Goal: Navigation & Orientation: Find specific page/section

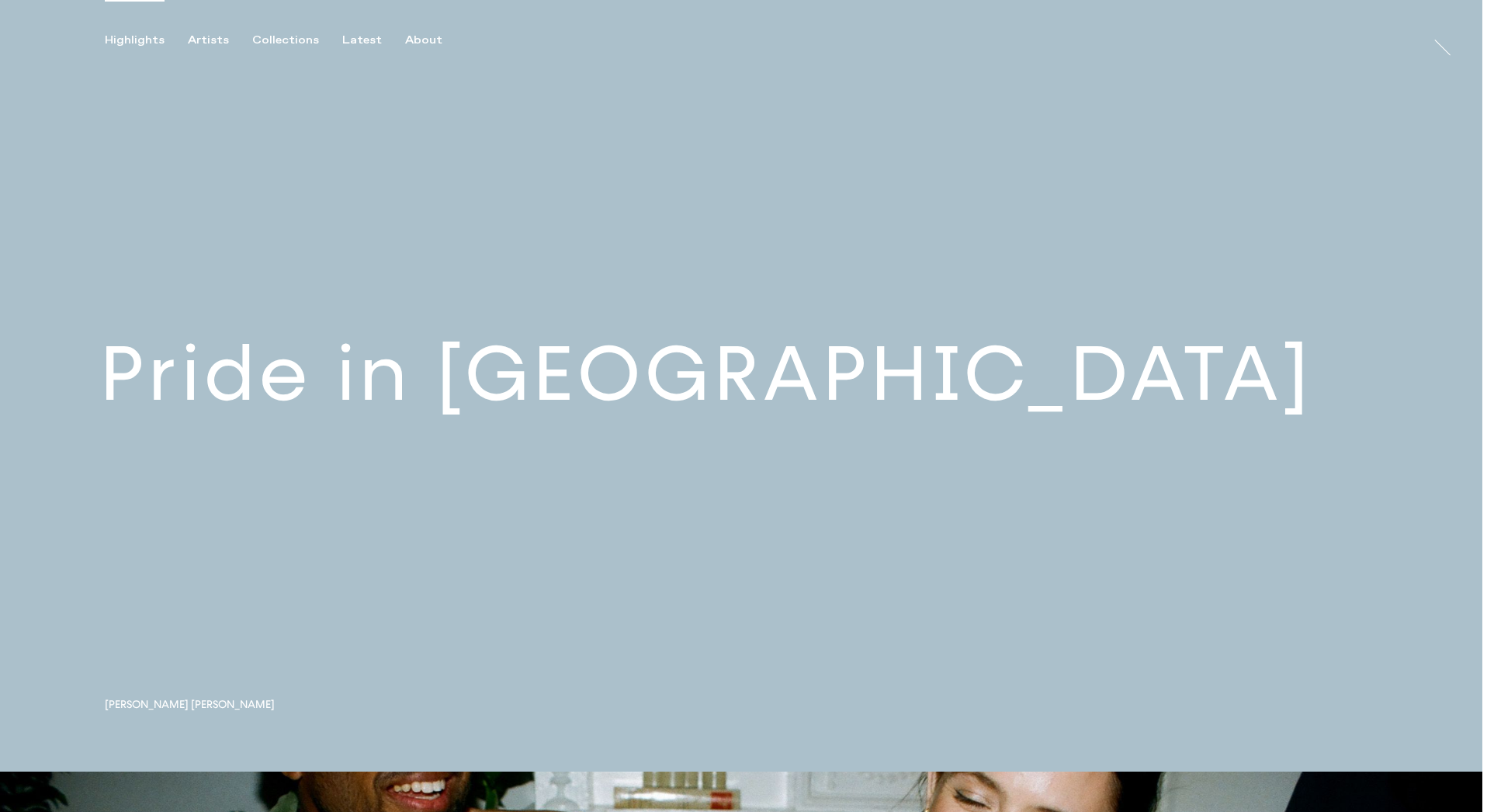
click at [457, 382] on link at bounding box center [741, 385] width 1482 height 772
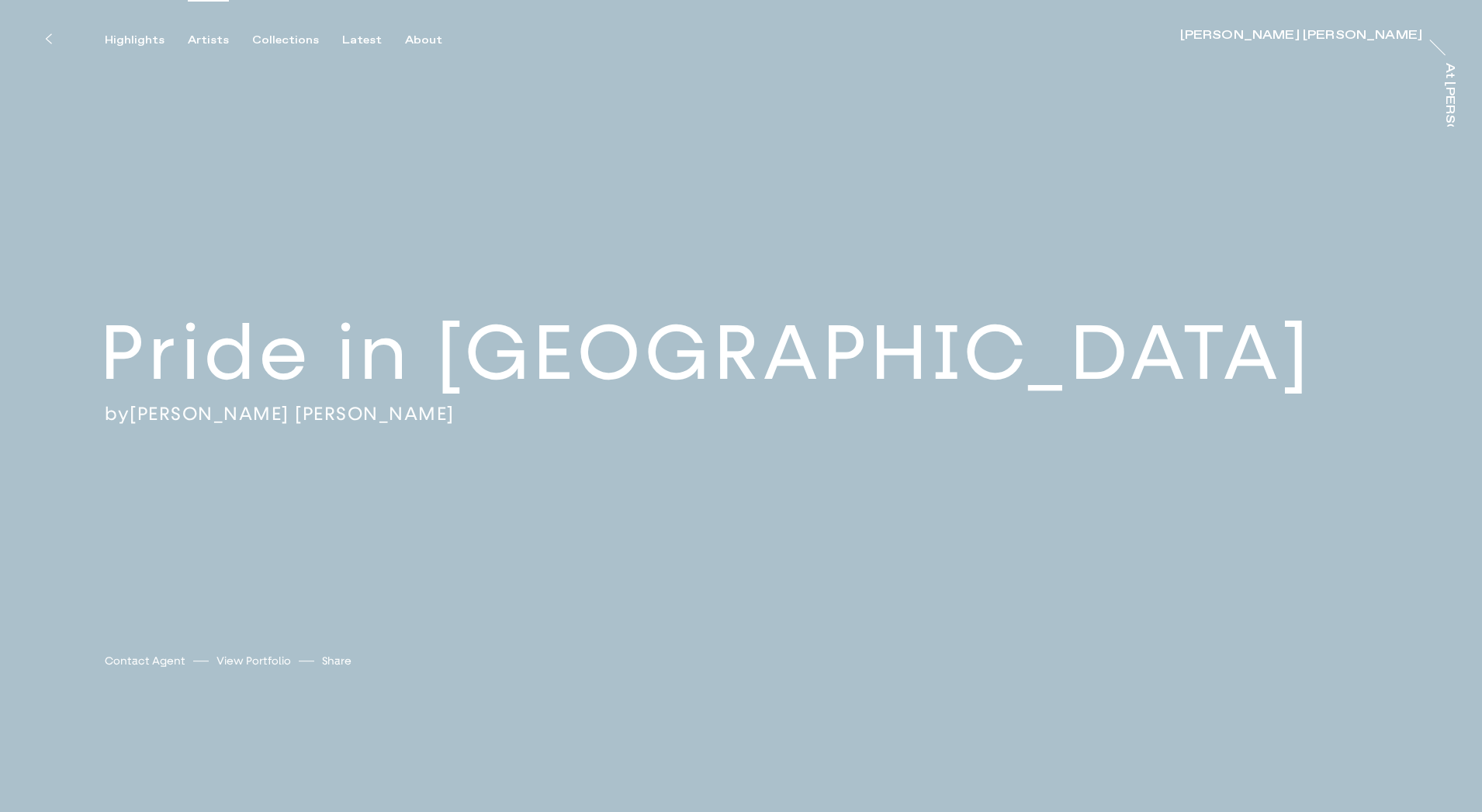
scroll to position [2, 0]
click at [180, 39] on button "Highlights" at bounding box center [146, 40] width 83 height 14
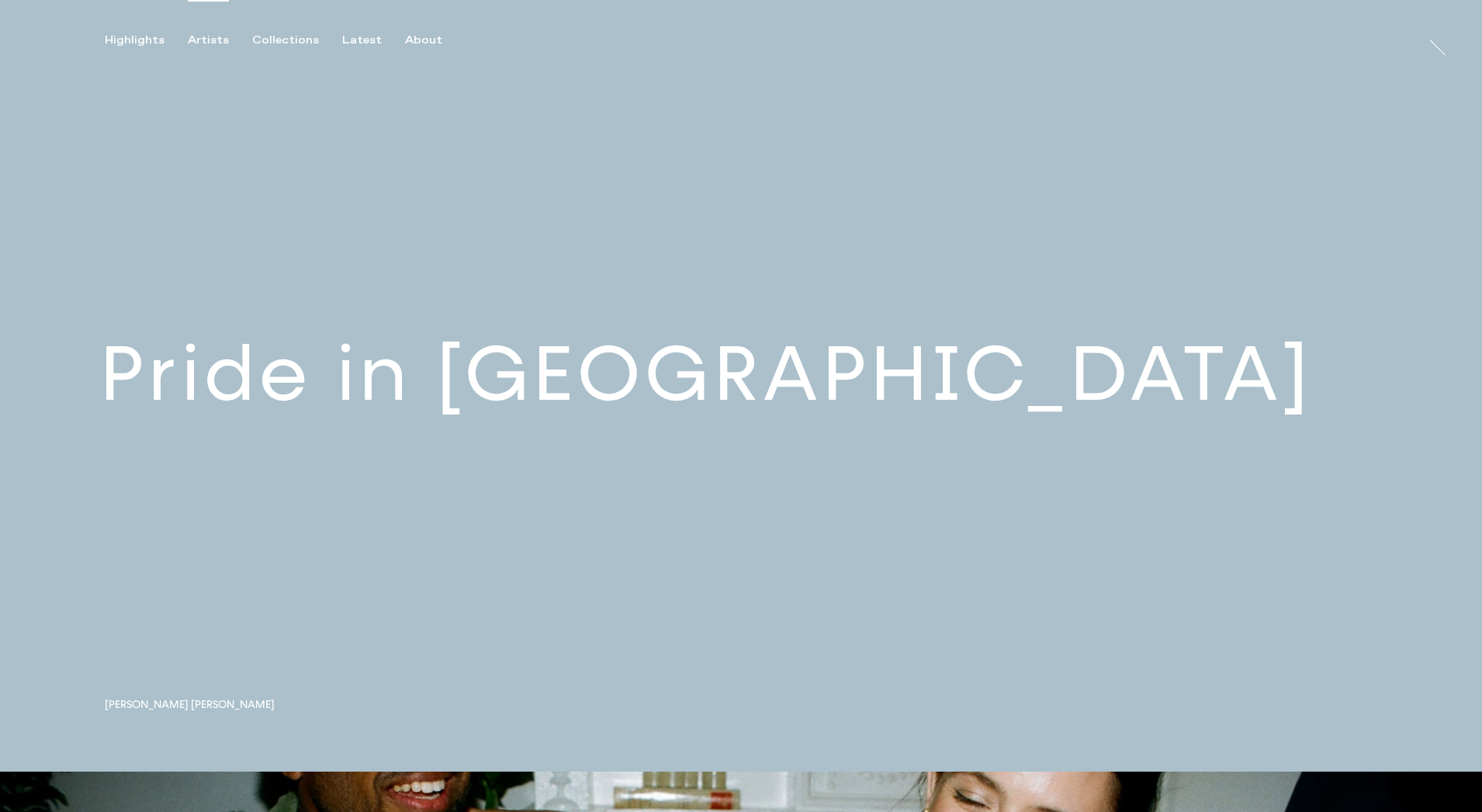
click at [200, 38] on div "Artists" at bounding box center [208, 40] width 41 height 14
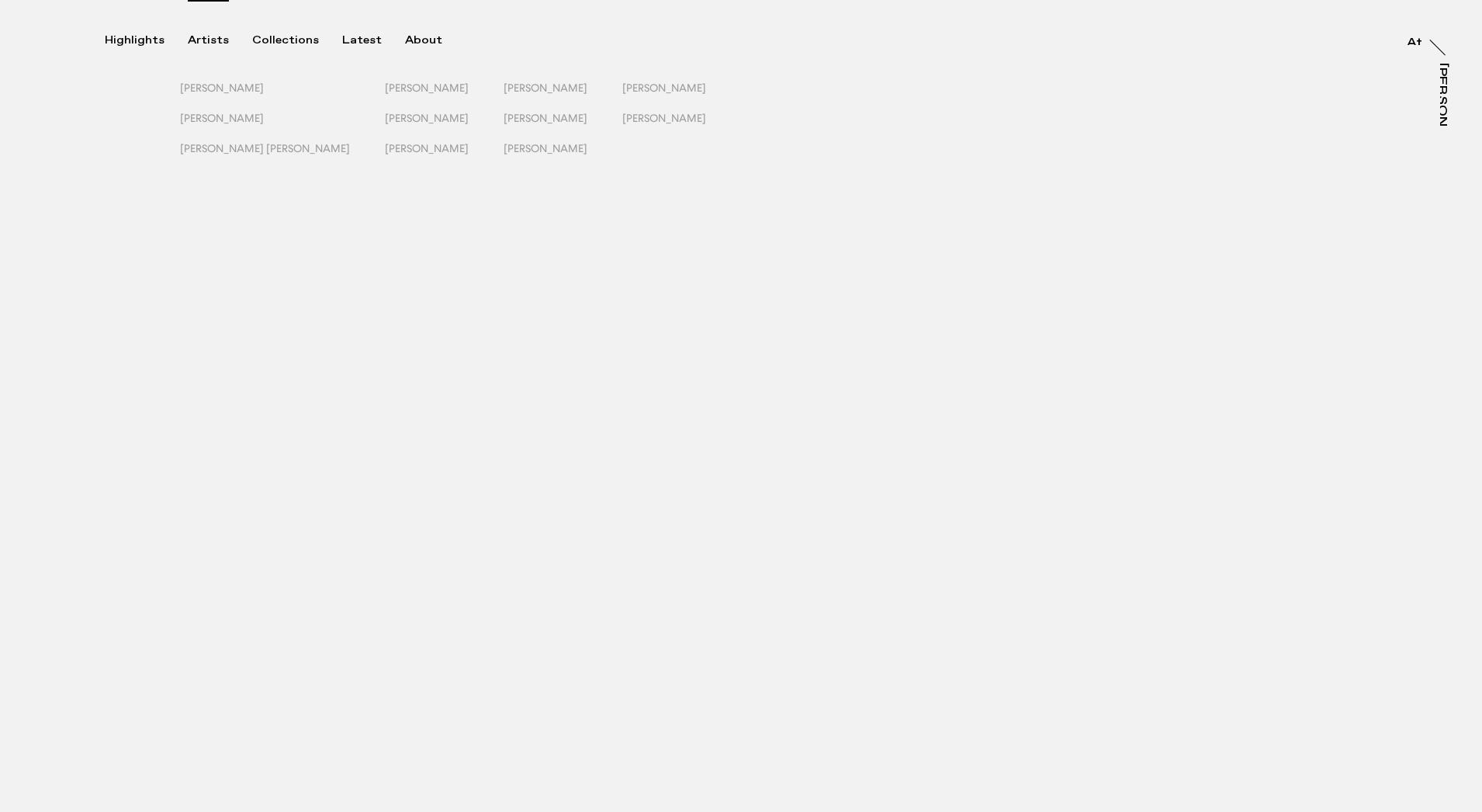
click at [210, 37] on div "Artists" at bounding box center [208, 40] width 41 height 14
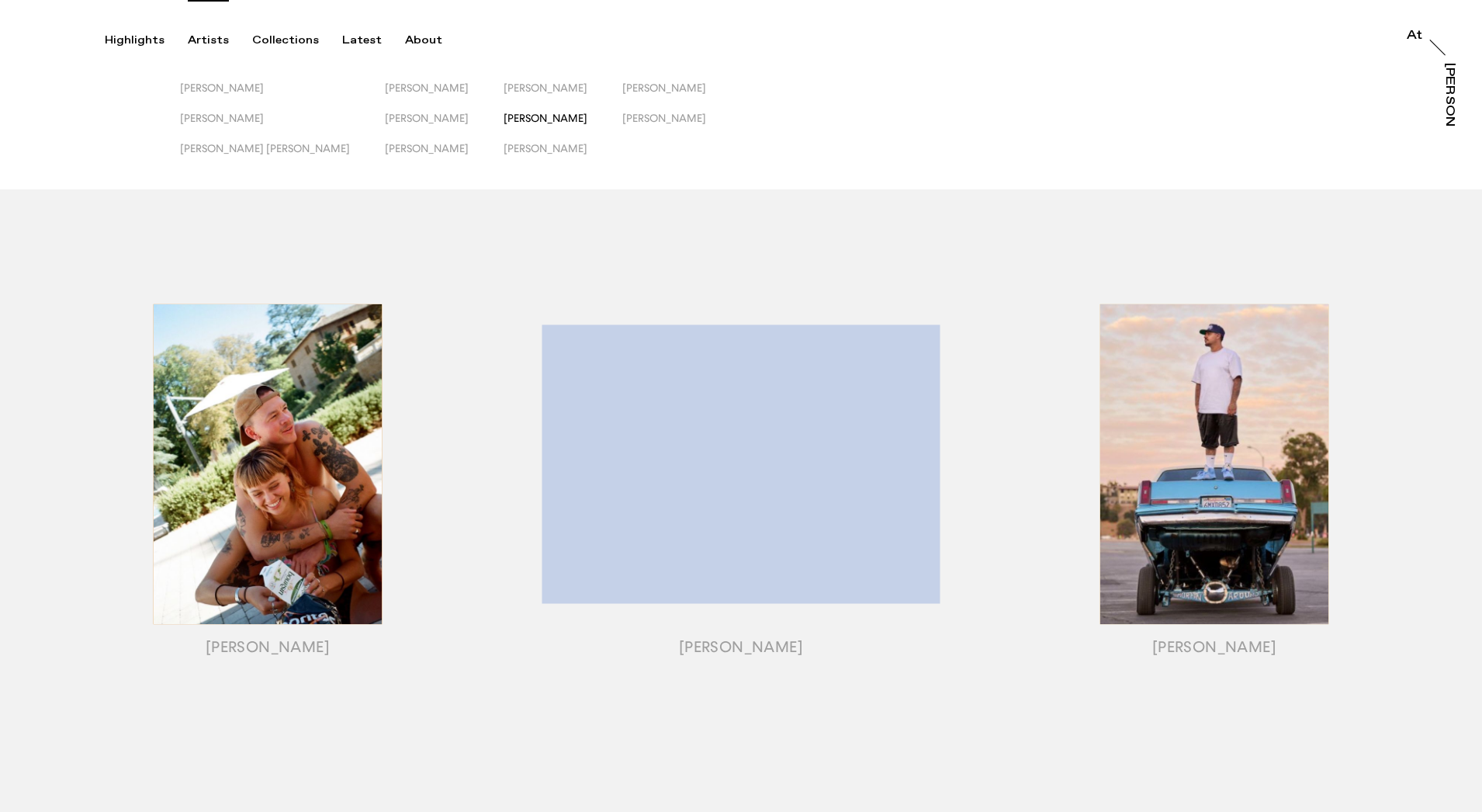
click at [504, 116] on span "[PERSON_NAME]" at bounding box center [545, 117] width 84 height 12
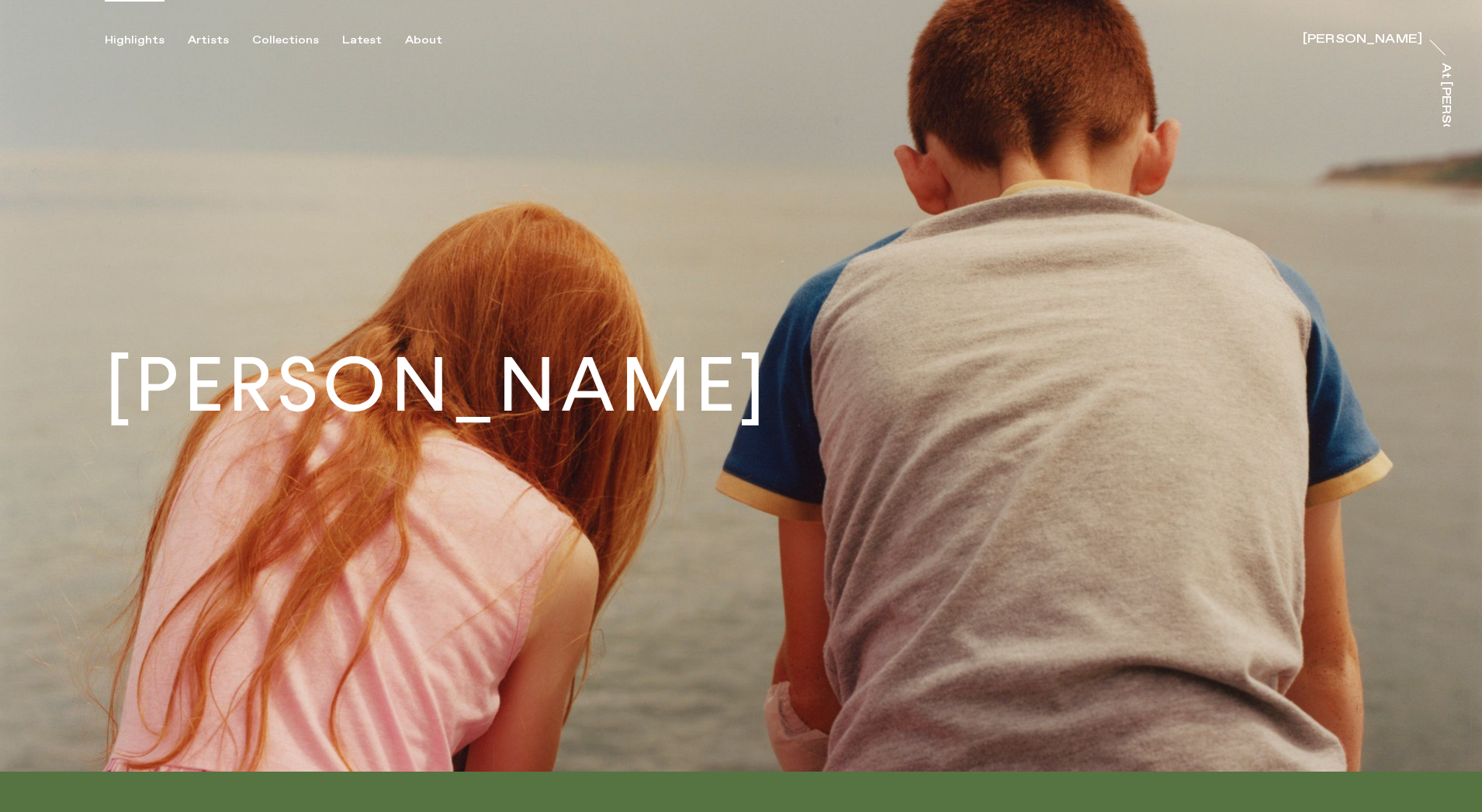
click at [138, 38] on div "Highlights" at bounding box center [135, 40] width 60 height 14
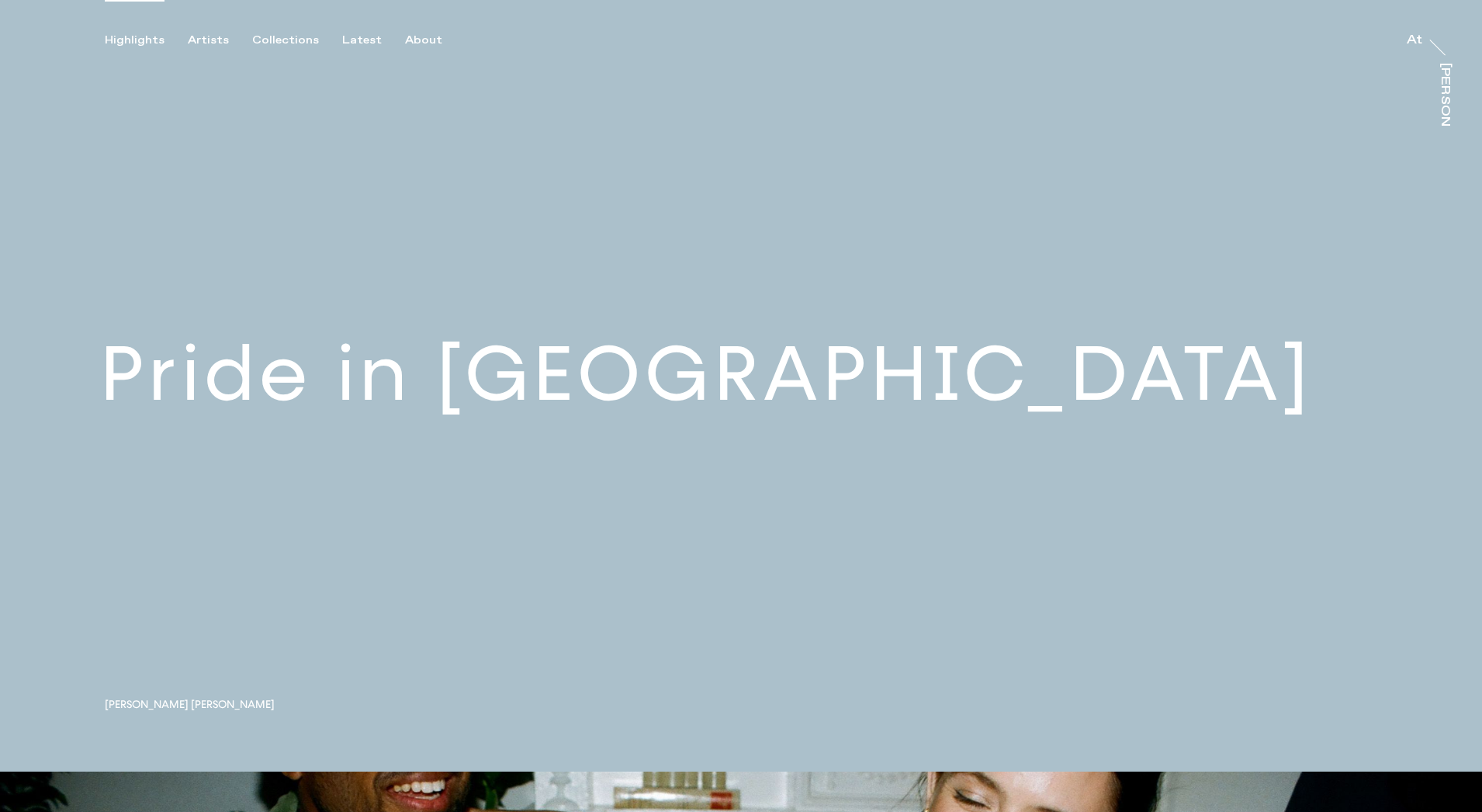
drag, startPoint x: 203, startPoint y: 39, endPoint x: 285, endPoint y: 50, distance: 82.7
click at [203, 38] on div "Artists" at bounding box center [208, 40] width 41 height 14
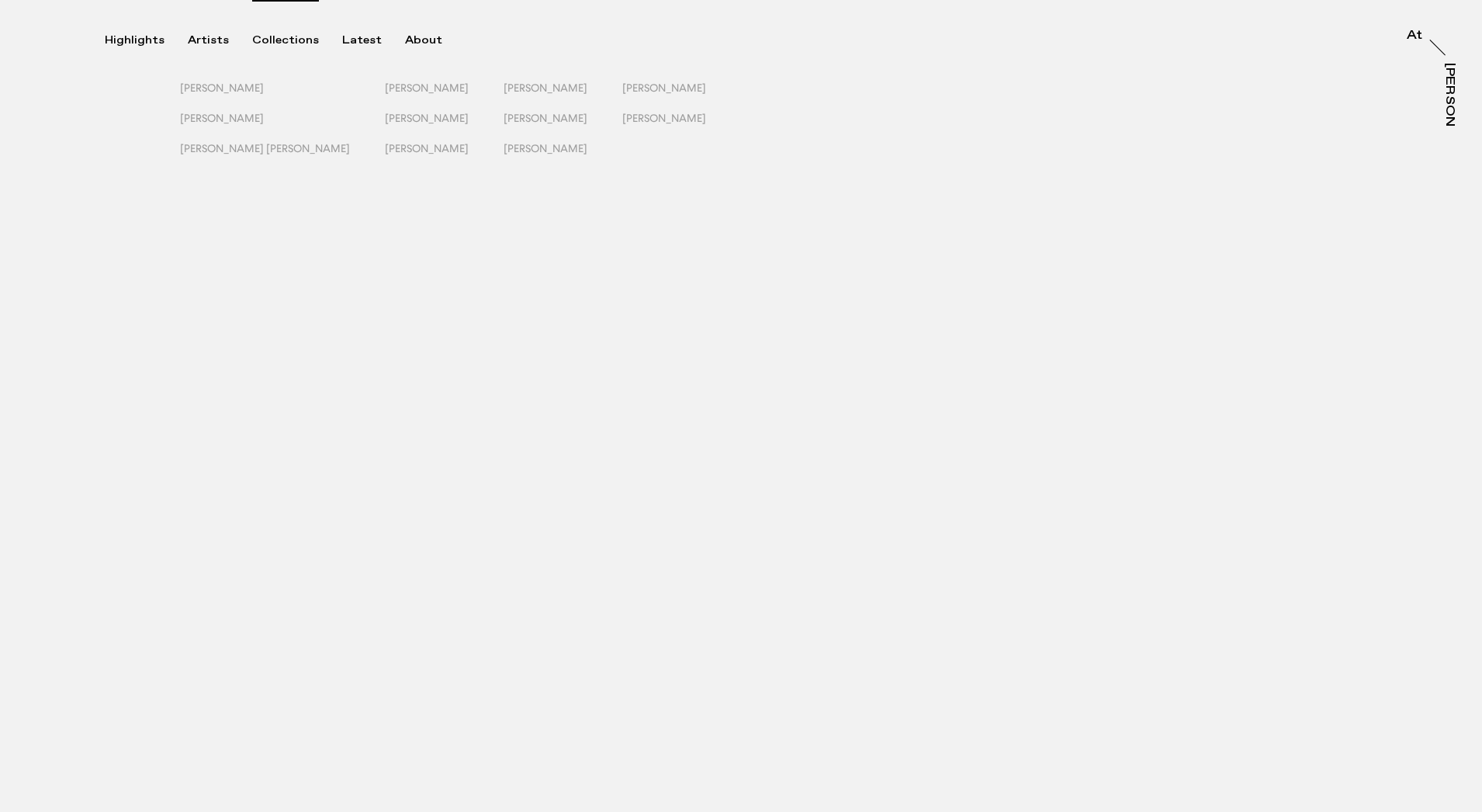
click at [307, 41] on div "Collections" at bounding box center [284, 40] width 66 height 14
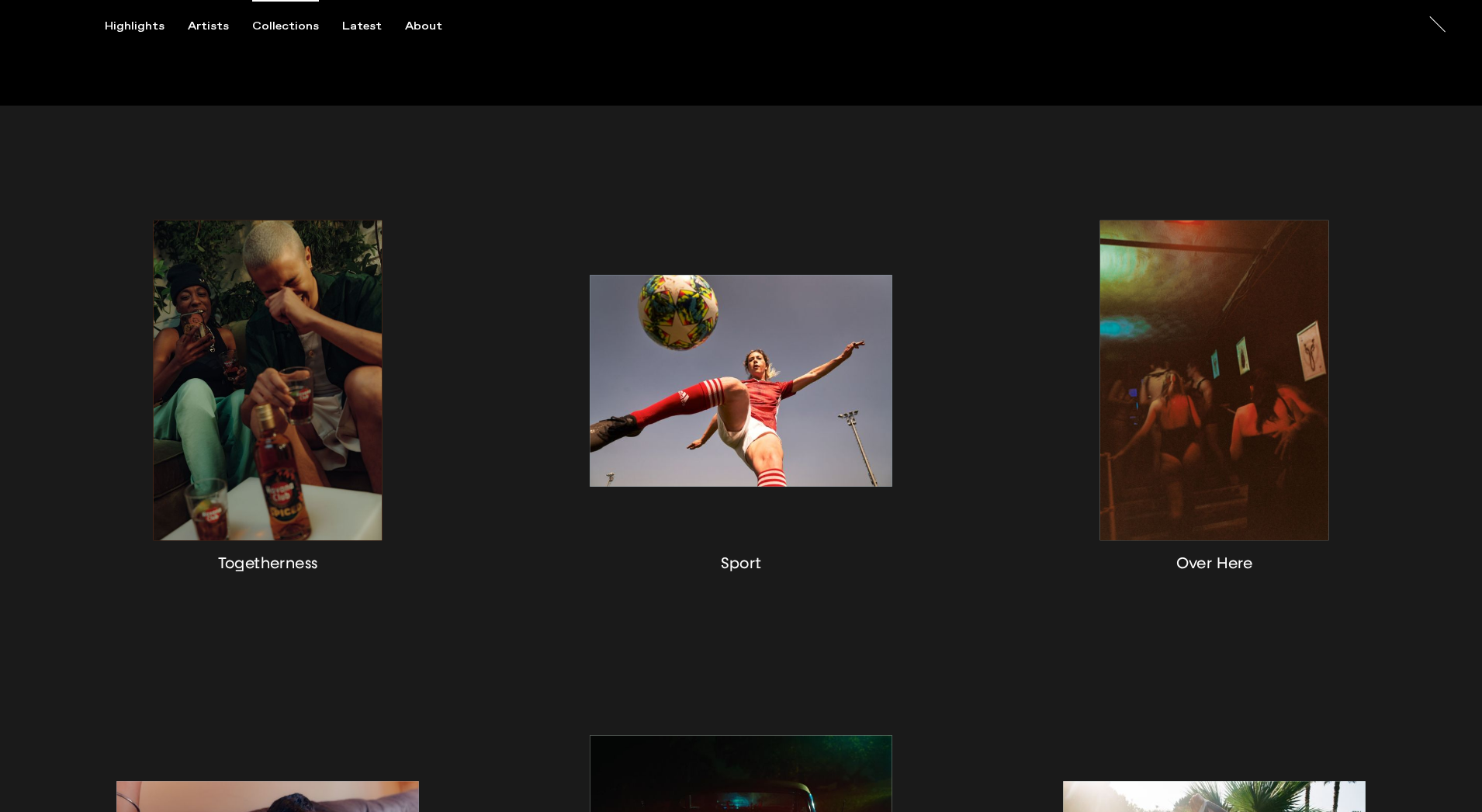
scroll to position [198, 0]
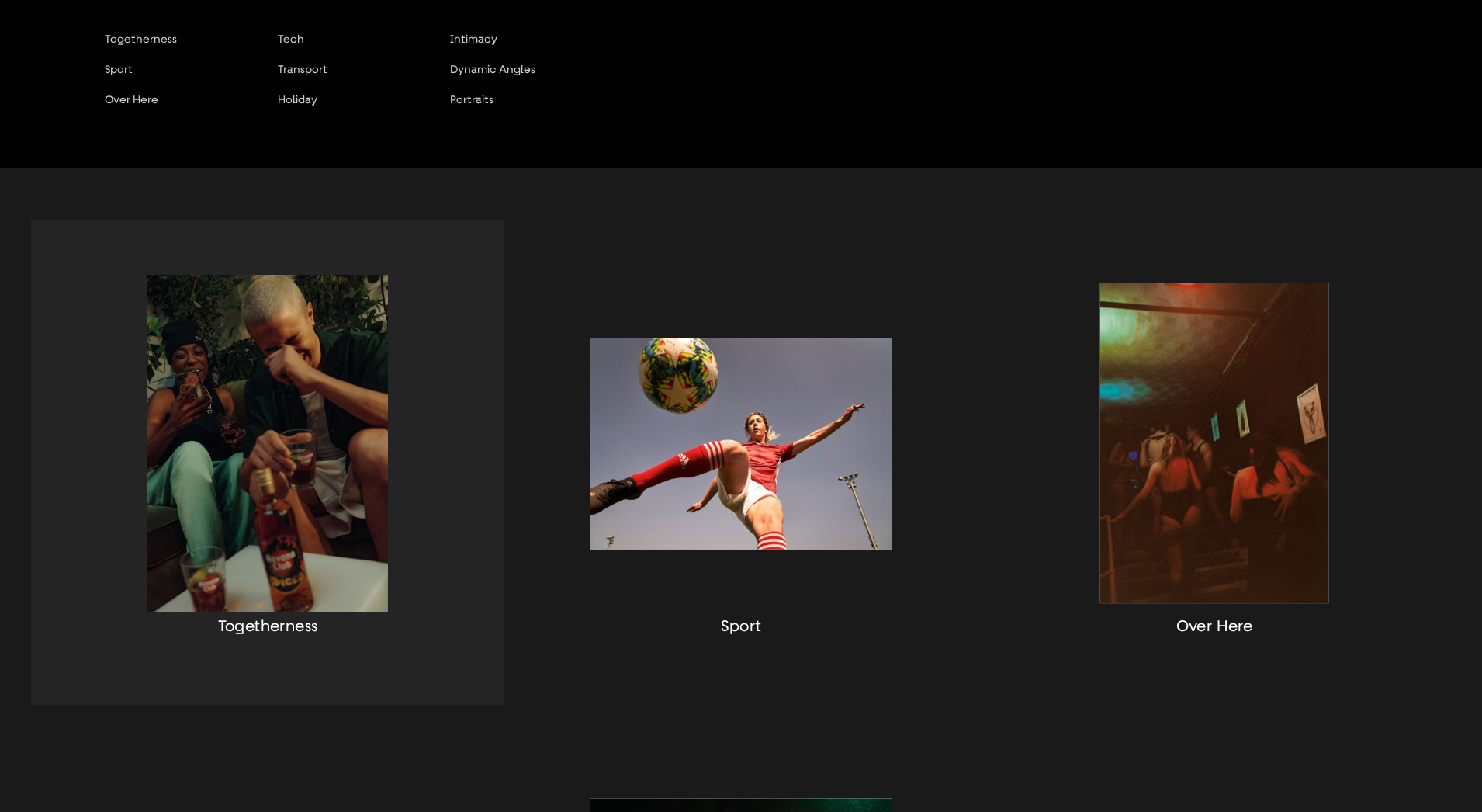
click at [275, 314] on div "button" at bounding box center [267, 462] width 474 height 484
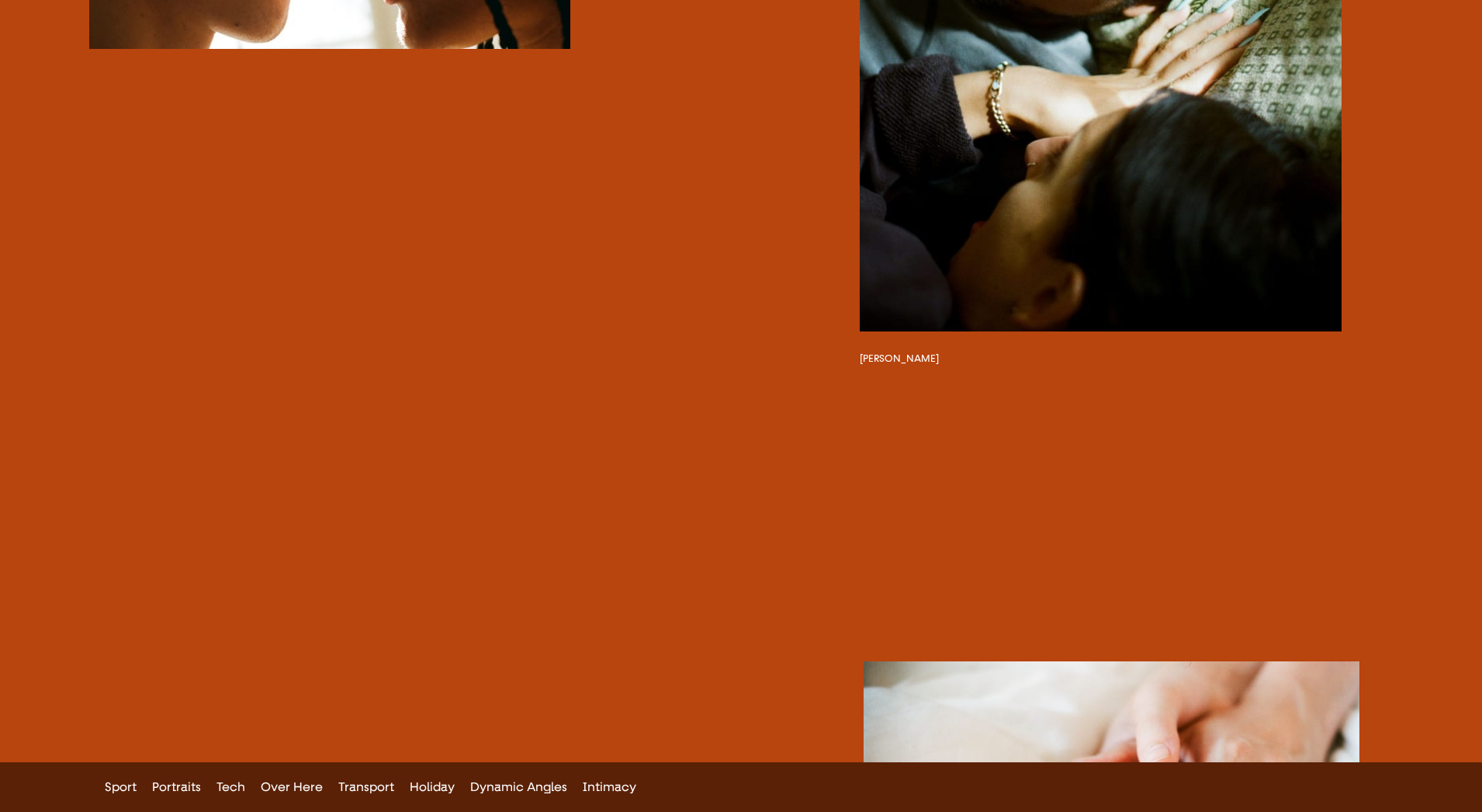
scroll to position [2462, 0]
